Goal: Task Accomplishment & Management: Manage account settings

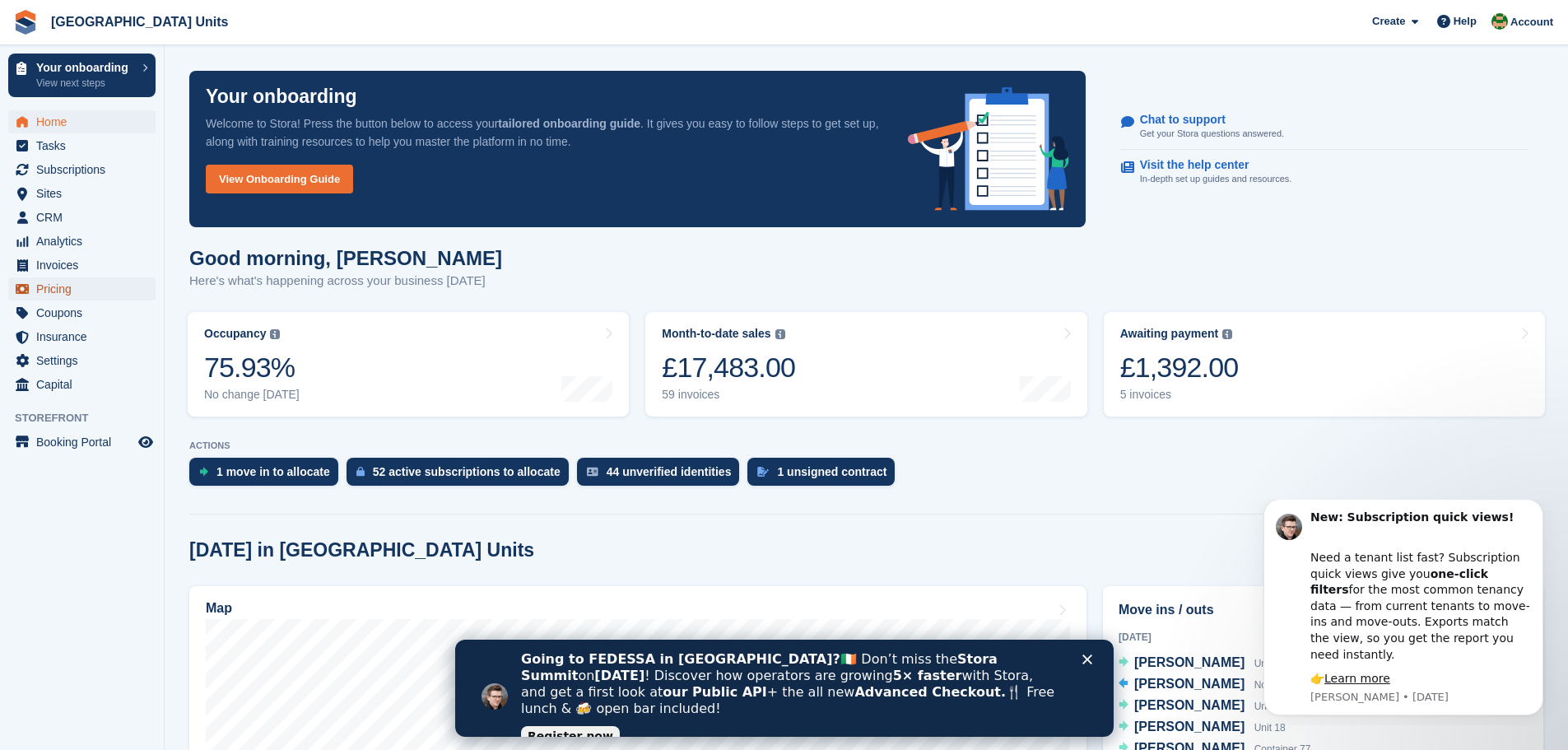
click at [63, 287] on span "Pricing" at bounding box center [85, 289] width 99 height 23
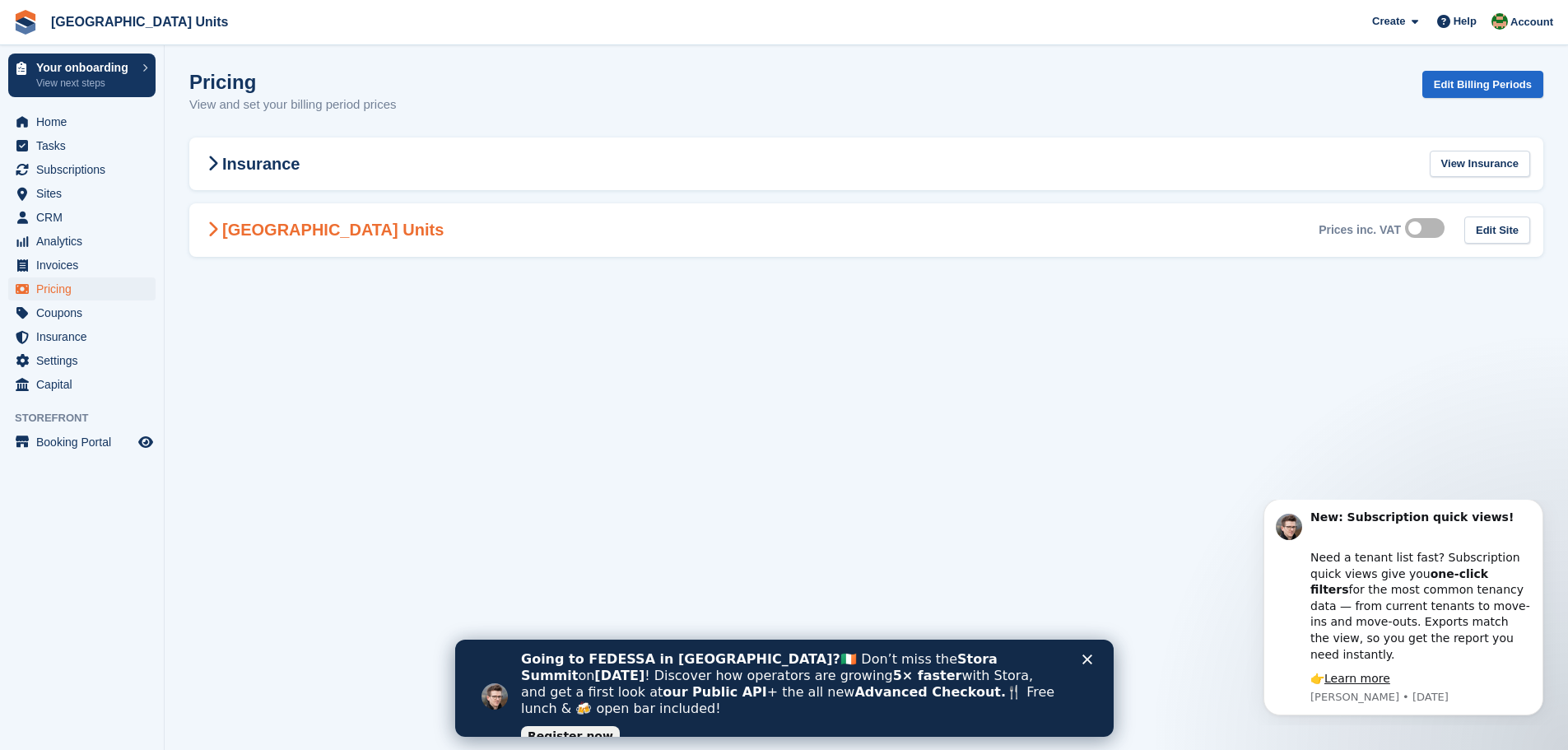
click at [209, 228] on icon at bounding box center [212, 230] width 11 height 17
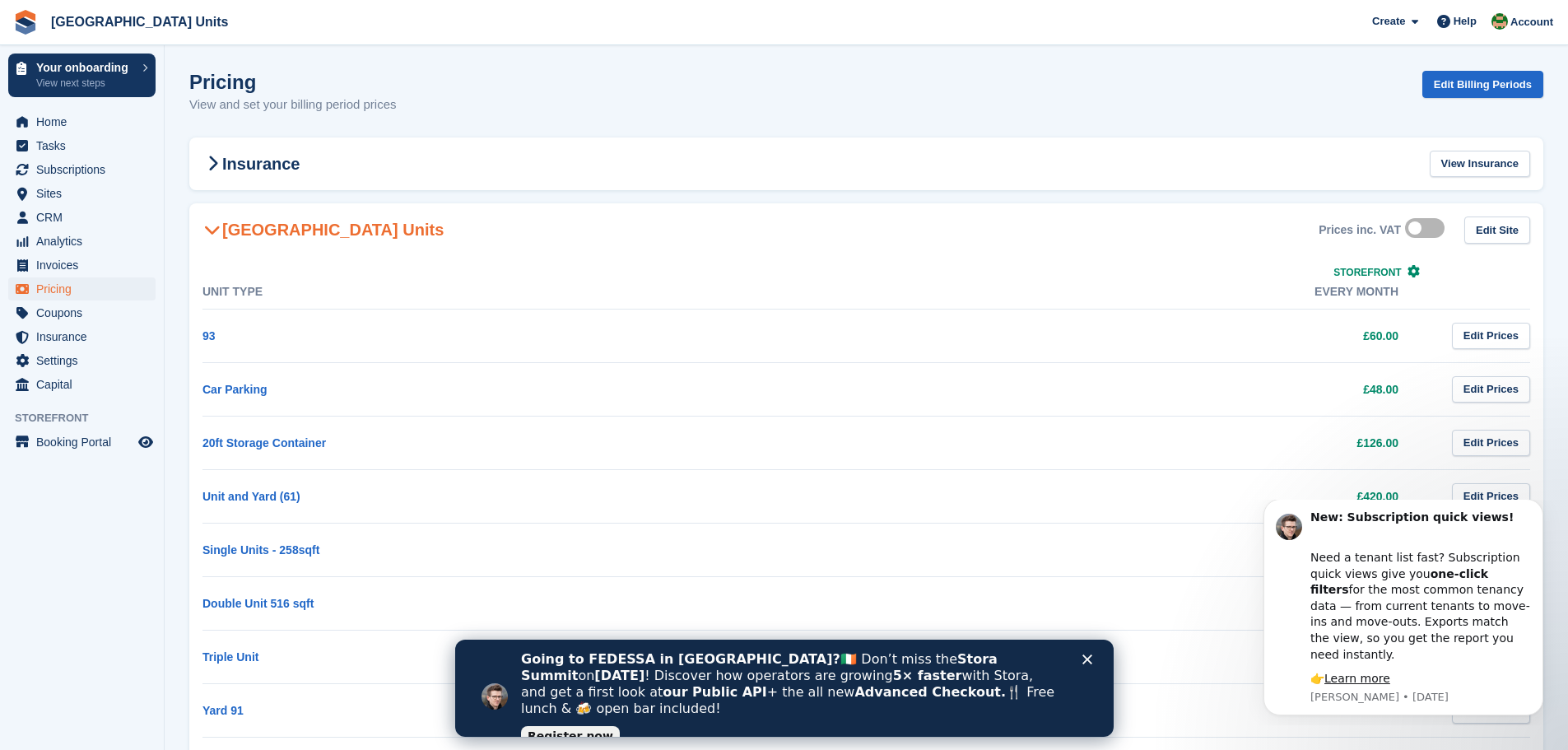
scroll to position [82, 0]
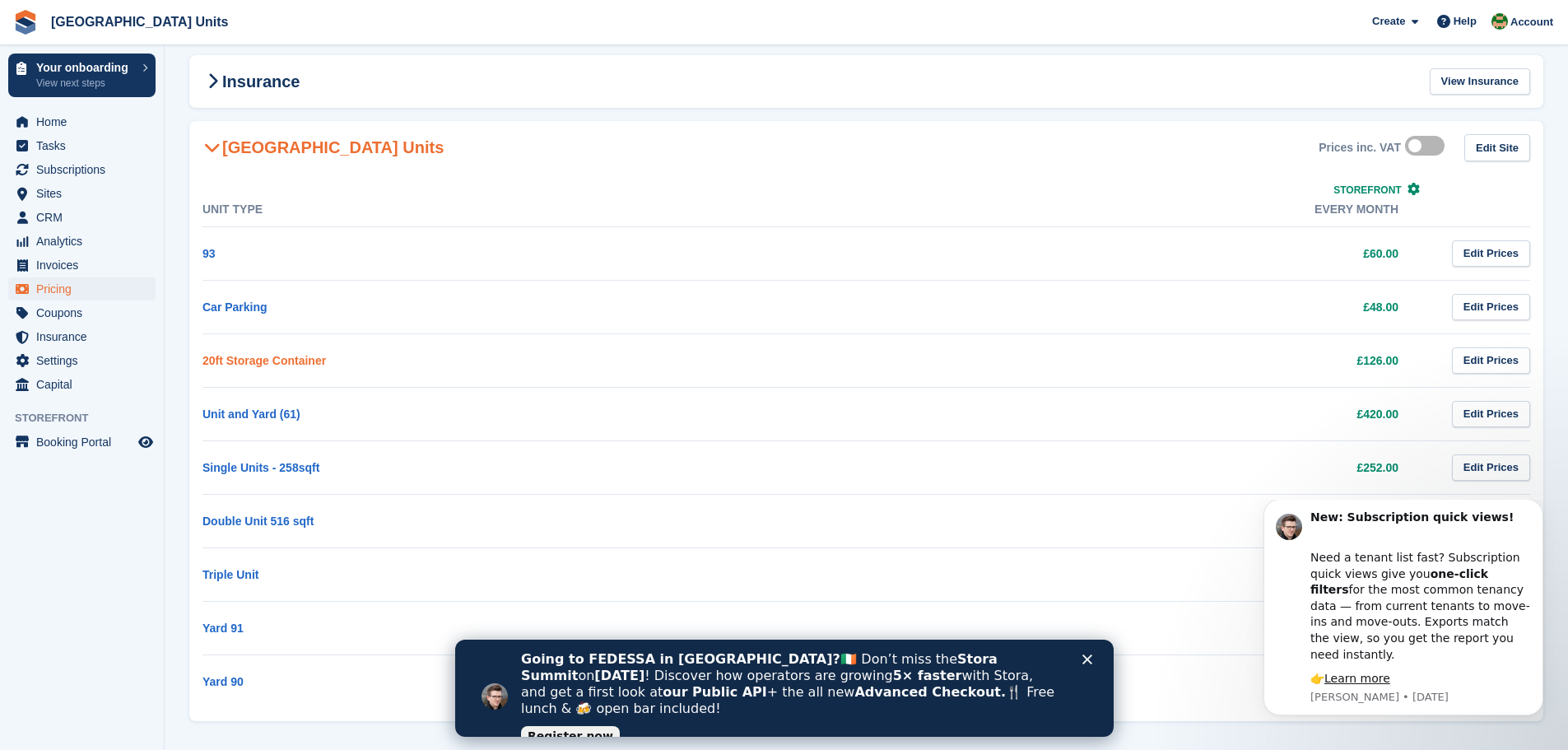
click at [260, 360] on link "20ft Storage Container" at bounding box center [264, 360] width 124 height 13
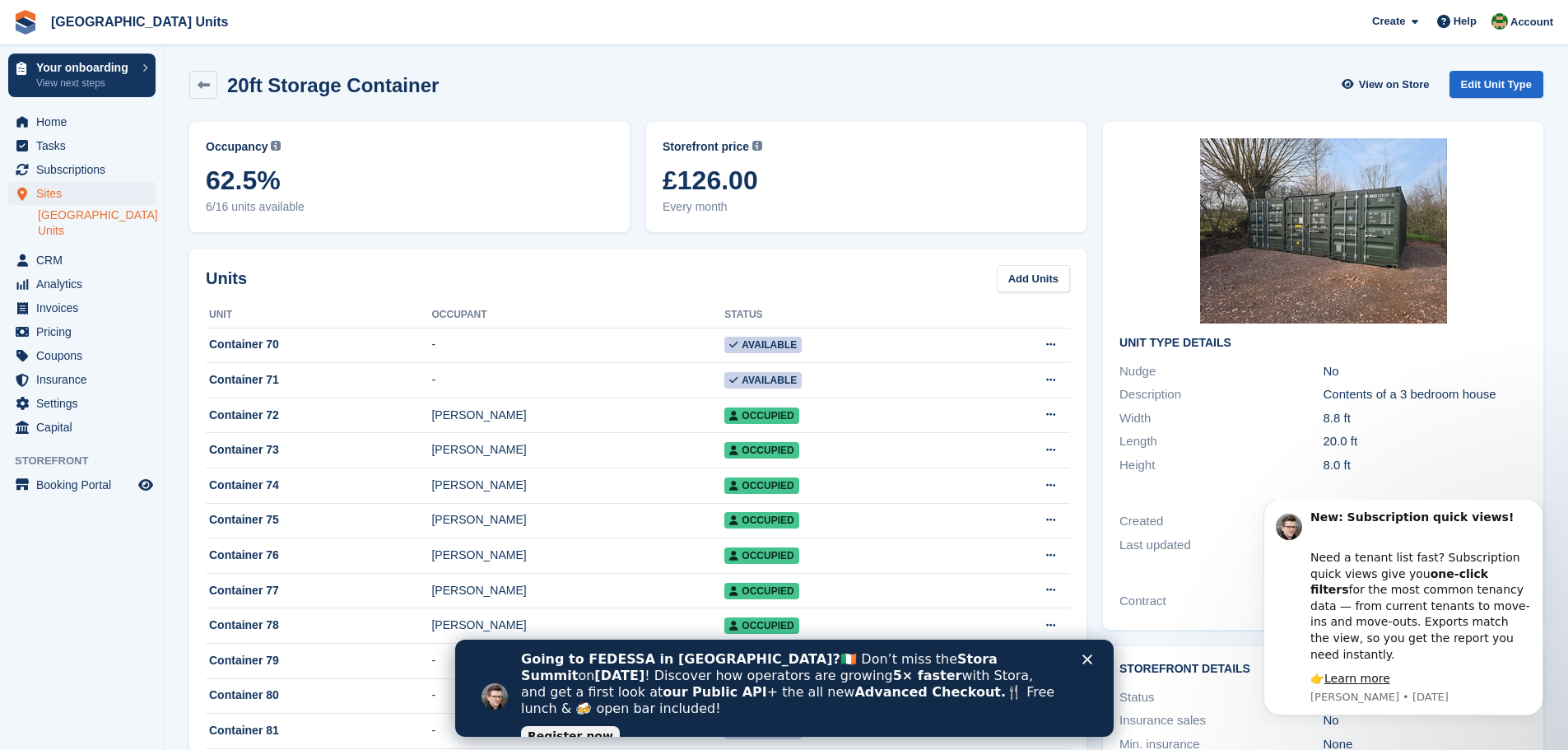
scroll to position [82, 0]
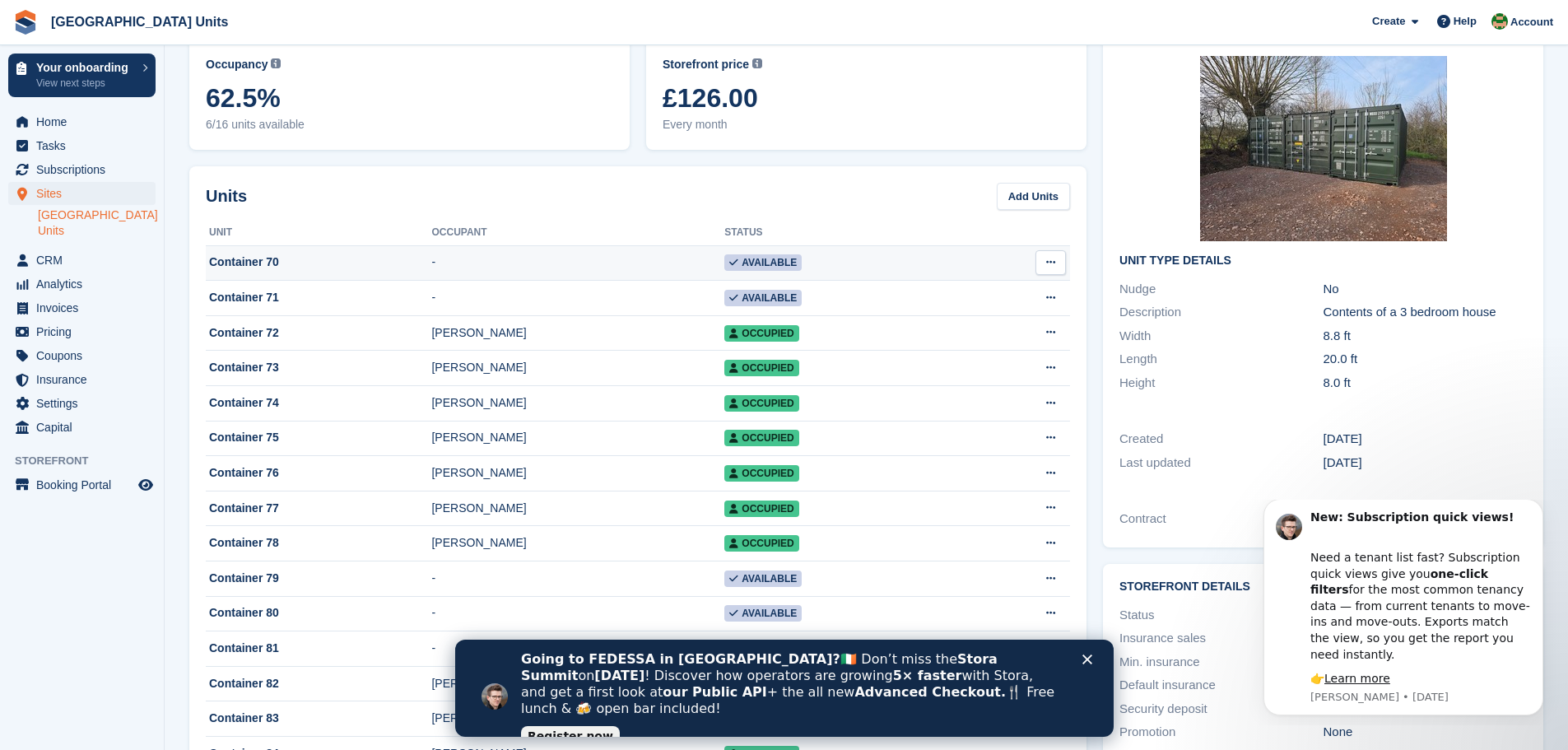
click at [1051, 258] on icon at bounding box center [1051, 262] width 9 height 11
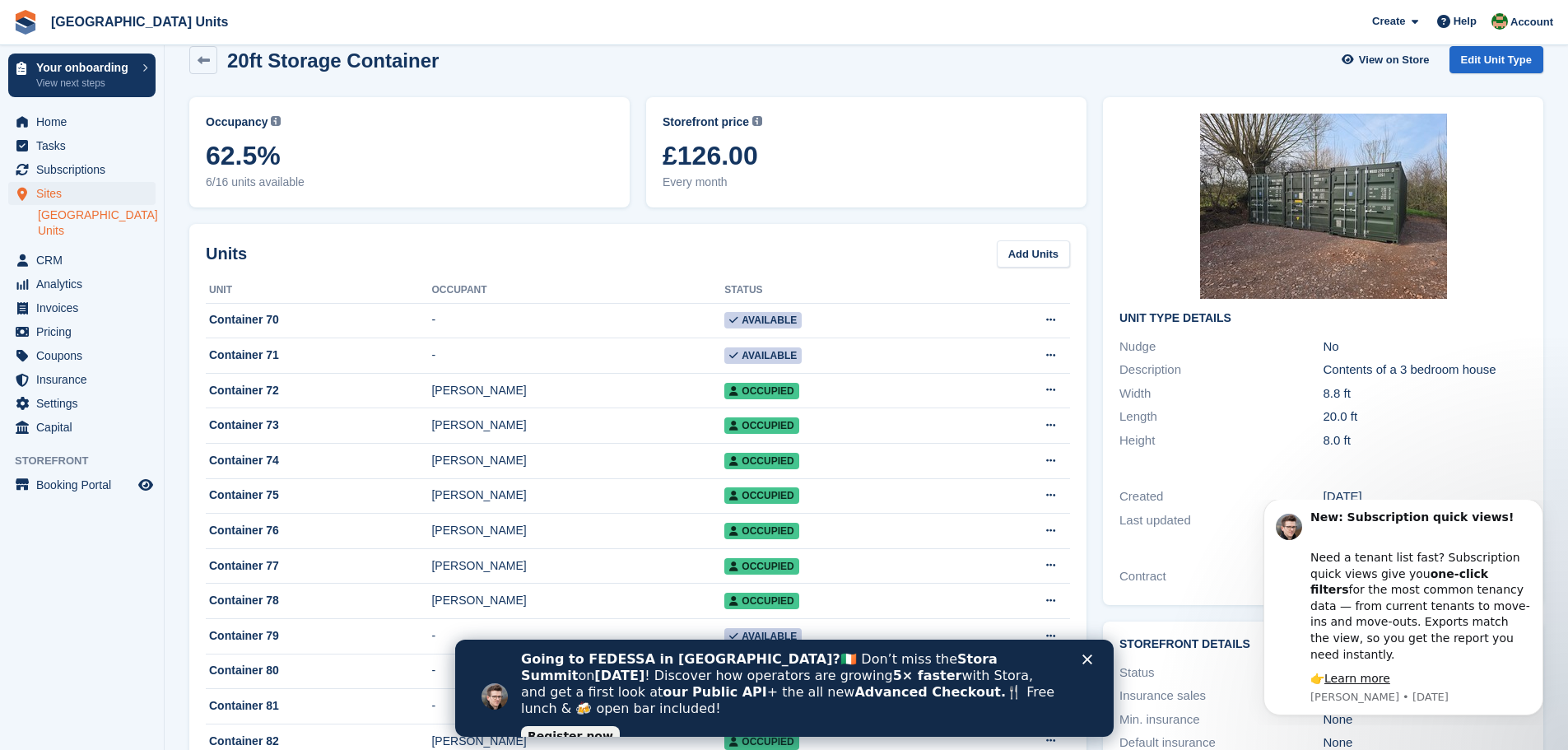
scroll to position [0, 0]
